Goal: Information Seeking & Learning: Check status

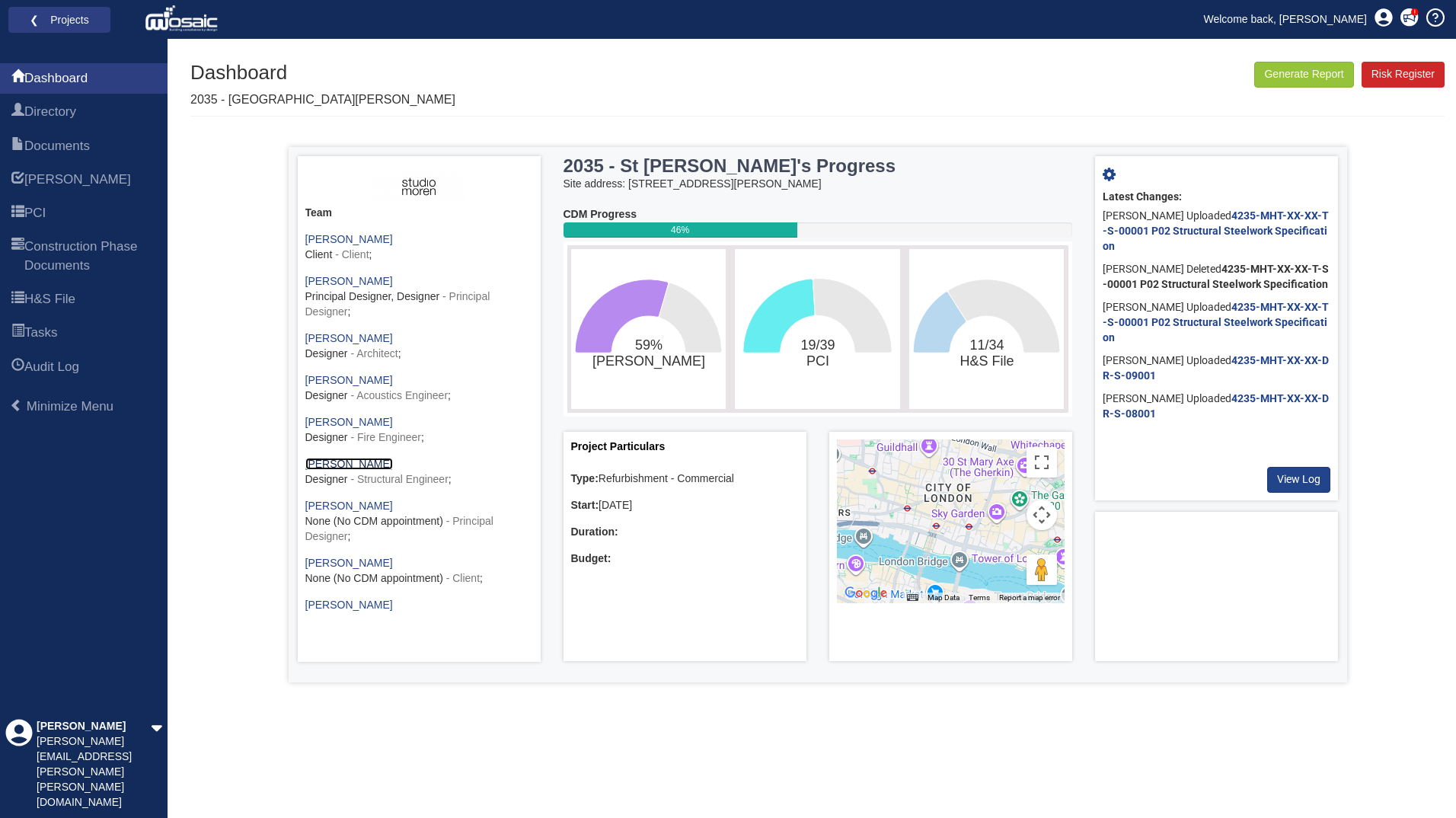
click at [355, 464] on link "[PERSON_NAME]" at bounding box center [349, 463] width 87 height 12
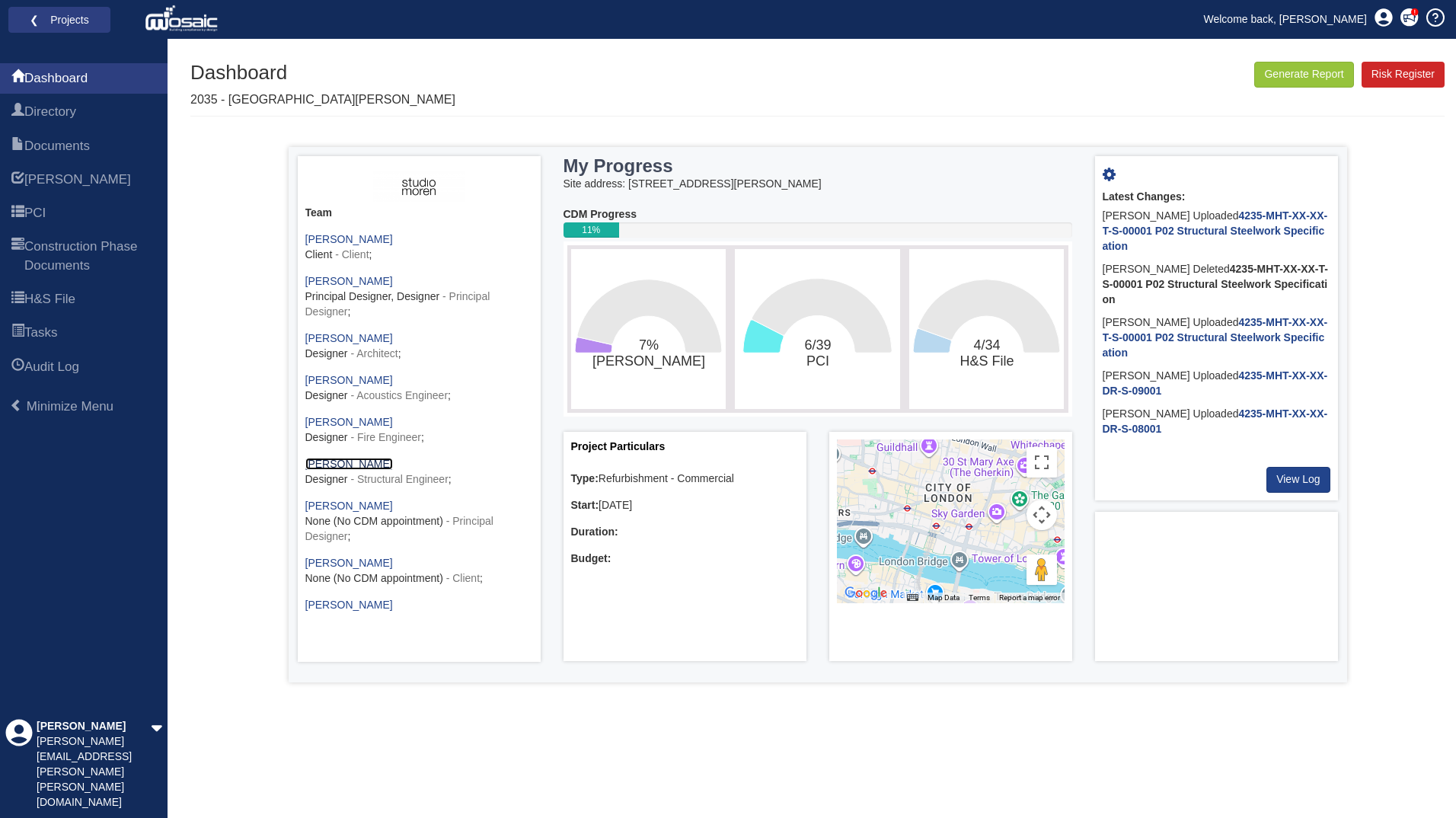
click at [351, 462] on link "[PERSON_NAME]" at bounding box center [349, 463] width 87 height 12
